Goal: Find specific page/section: Find specific page/section

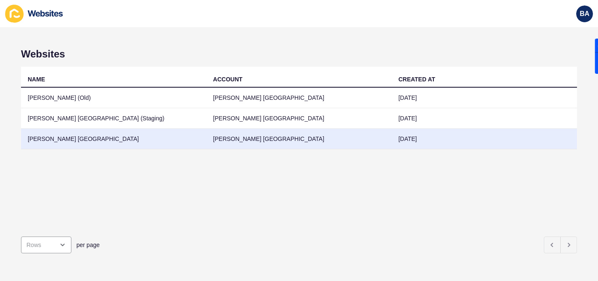
click at [76, 140] on td "[PERSON_NAME] [GEOGRAPHIC_DATA]" at bounding box center [113, 139] width 185 height 21
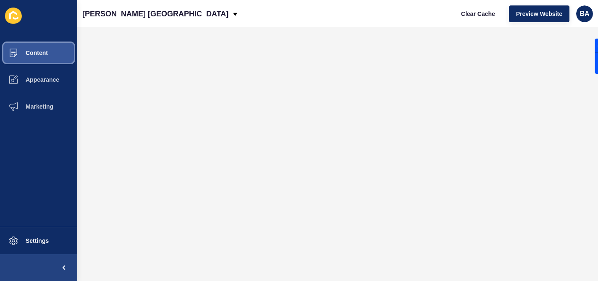
click at [50, 58] on button "Content" at bounding box center [38, 52] width 77 height 27
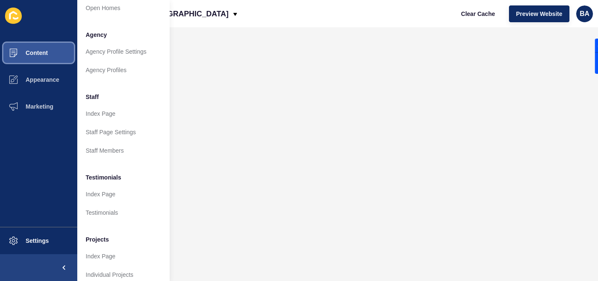
scroll to position [211, 0]
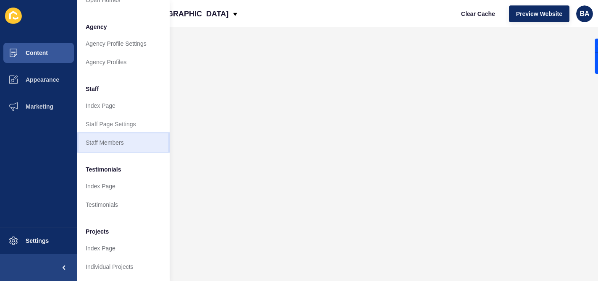
click at [106, 142] on link "Staff Members" at bounding box center [123, 143] width 92 height 18
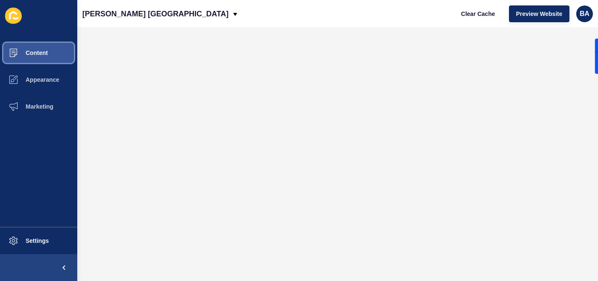
click at [53, 54] on button "Content" at bounding box center [38, 52] width 77 height 27
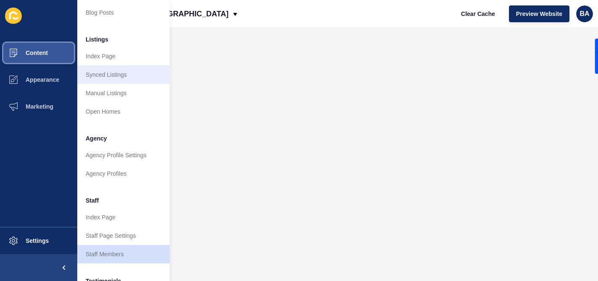
scroll to position [100, 0]
click at [116, 173] on link "Agency Profiles" at bounding box center [123, 173] width 92 height 18
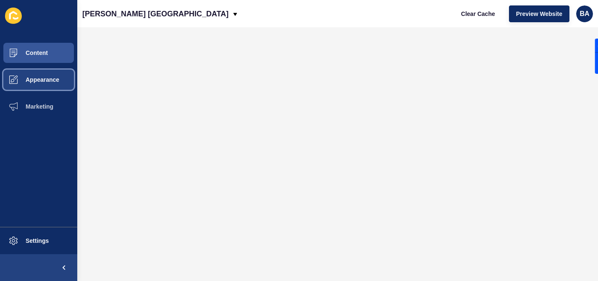
click at [52, 78] on span "Appearance" at bounding box center [29, 79] width 60 height 7
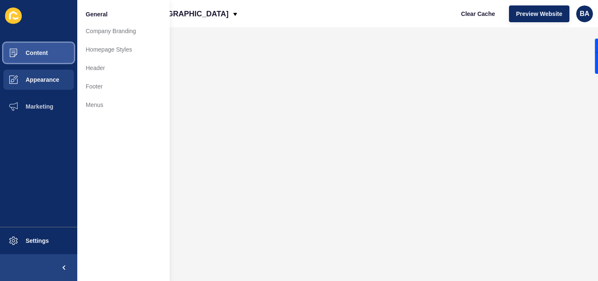
click at [53, 58] on button "Content" at bounding box center [38, 52] width 77 height 27
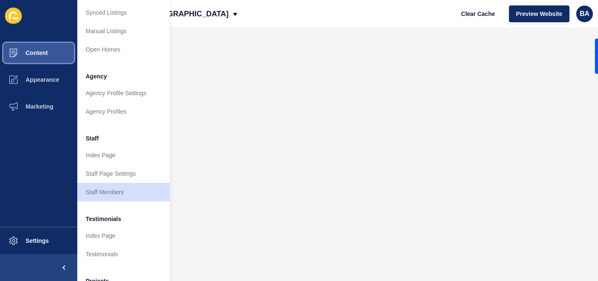
scroll to position [211, 0]
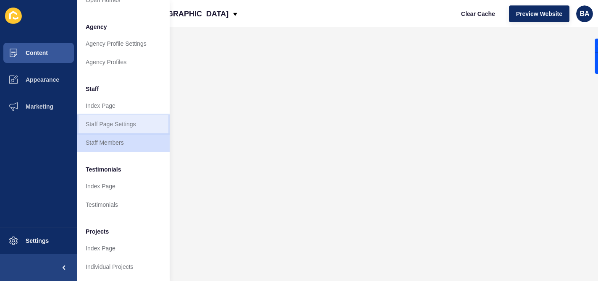
click at [111, 126] on link "Staff Page Settings" at bounding box center [123, 124] width 92 height 18
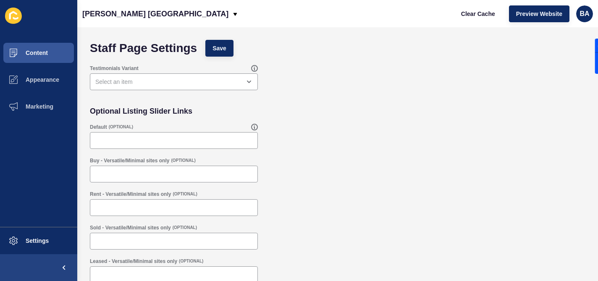
scroll to position [6, 0]
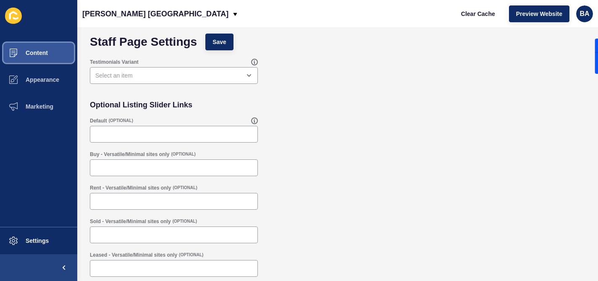
click at [50, 53] on button "Content" at bounding box center [38, 52] width 77 height 27
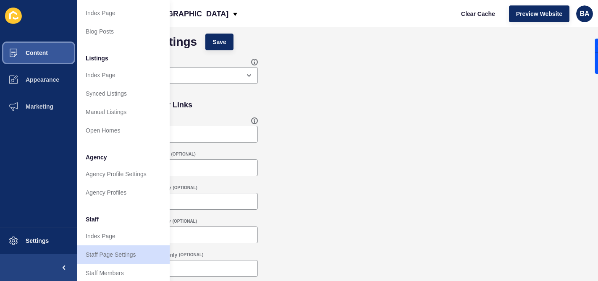
scroll to position [86, 0]
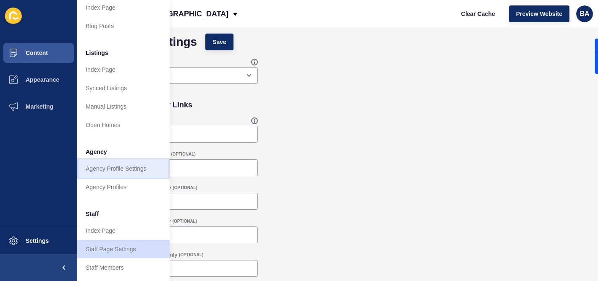
click at [116, 166] on link "Agency Profile Settings" at bounding box center [123, 169] width 92 height 18
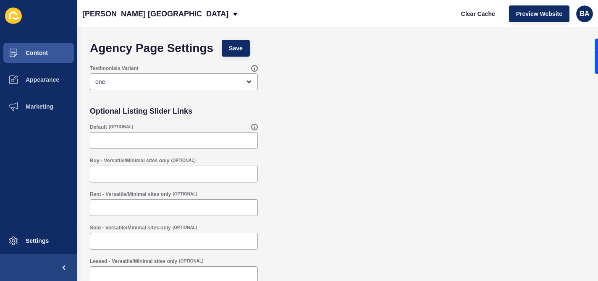
scroll to position [6, 0]
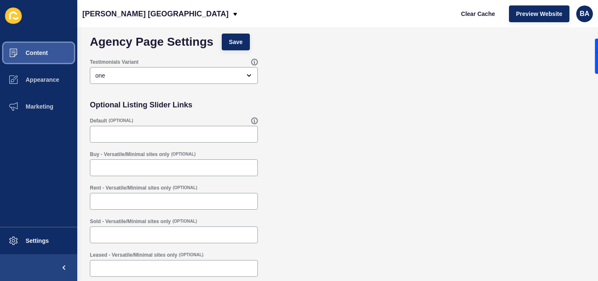
click at [45, 61] on button "Content" at bounding box center [38, 52] width 77 height 27
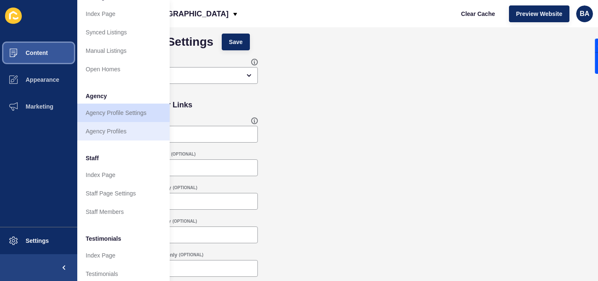
scroll to position [145, 0]
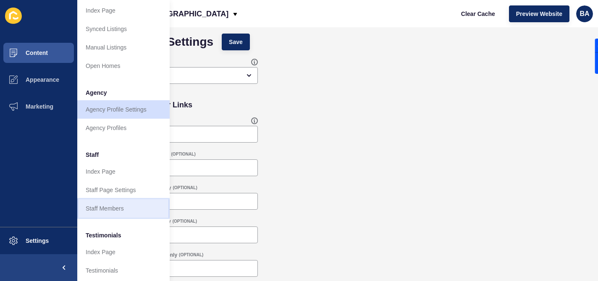
click at [110, 208] on link "Staff Members" at bounding box center [123, 209] width 92 height 18
